Goal: Task Accomplishment & Management: Use online tool/utility

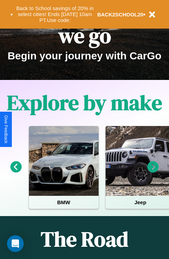
scroll to position [107, 0]
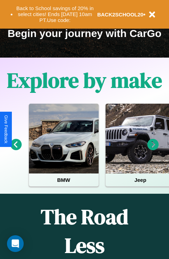
click at [153, 149] on icon at bounding box center [154, 145] width 12 height 12
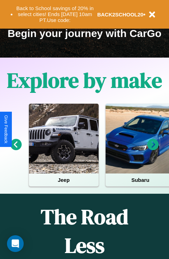
click at [16, 149] on icon at bounding box center [16, 145] width 12 height 12
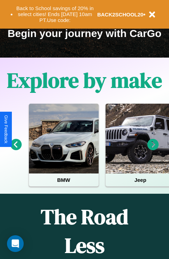
click at [153, 149] on icon at bounding box center [154, 145] width 12 height 12
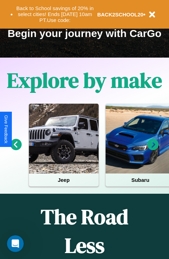
scroll to position [0, 0]
click at [16, 149] on icon at bounding box center [16, 145] width 12 height 12
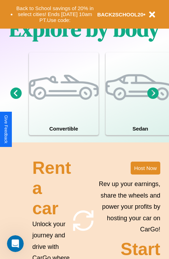
scroll to position [544, 0]
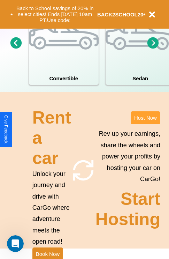
click at [146, 124] on button "Host Now" at bounding box center [146, 117] width 30 height 13
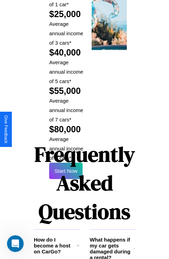
scroll to position [1027, 0]
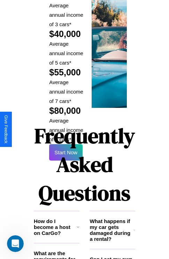
click at [66, 129] on h1 "Frequently Asked Questions" at bounding box center [85, 164] width 102 height 93
